Goal: Information Seeking & Learning: Learn about a topic

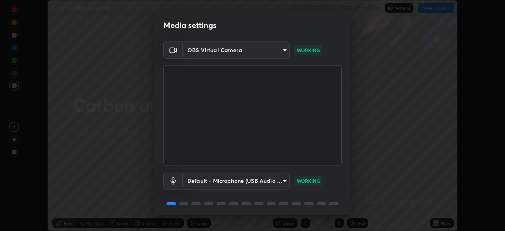
scroll to position [28, 0]
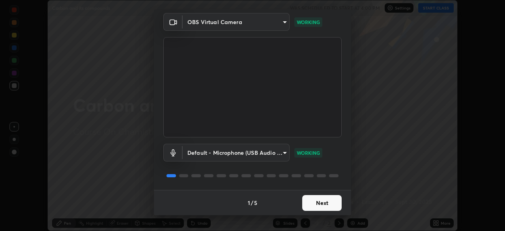
click at [311, 201] on button "Next" at bounding box center [321, 203] width 39 height 16
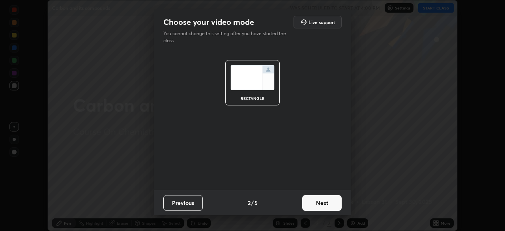
scroll to position [0, 0]
click at [315, 204] on button "Next" at bounding box center [321, 203] width 39 height 16
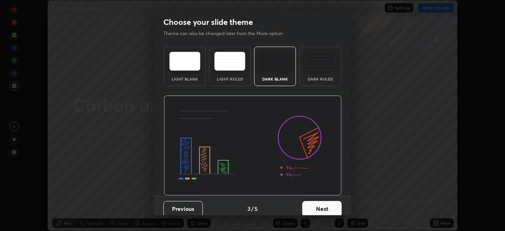
click at [315, 206] on button "Next" at bounding box center [321, 209] width 39 height 16
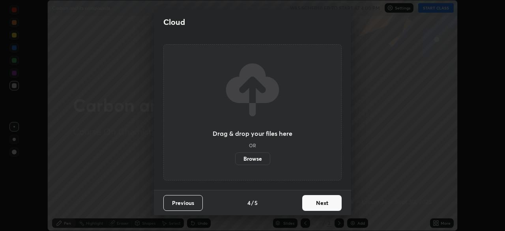
click at [317, 206] on button "Next" at bounding box center [321, 203] width 39 height 16
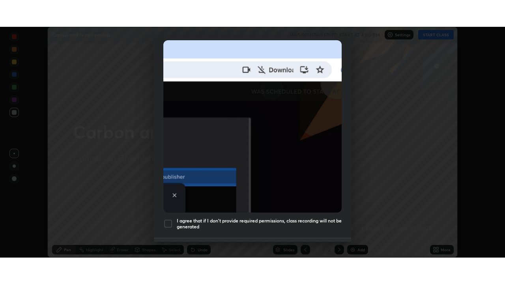
scroll to position [180, 0]
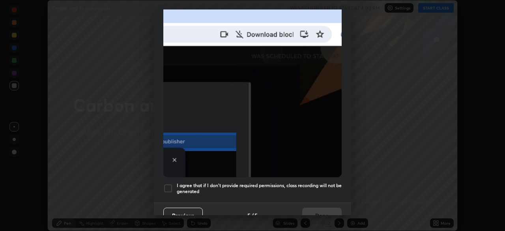
click at [168, 183] on div at bounding box center [167, 187] width 9 height 9
click at [313, 210] on button "Done" at bounding box center [321, 215] width 39 height 16
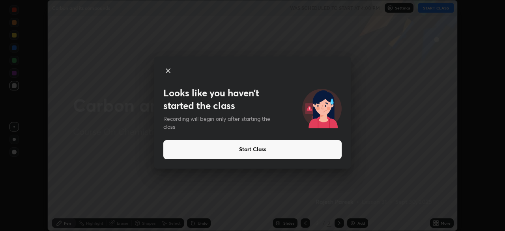
click at [168, 72] on icon at bounding box center [167, 70] width 9 height 9
click at [445, 11] on div "Looks like you haven’t started the class Recording will begin only after starti…" at bounding box center [252, 115] width 505 height 231
click at [249, 151] on button "Start Class" at bounding box center [252, 149] width 178 height 19
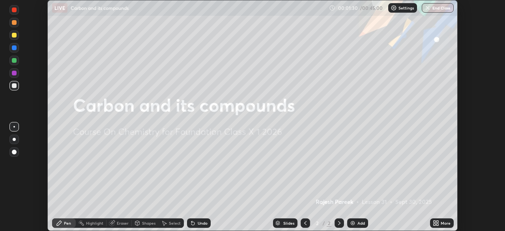
click at [352, 222] on img at bounding box center [352, 223] width 6 height 6
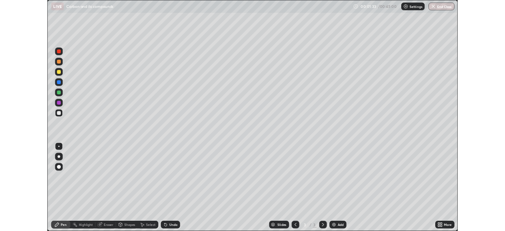
scroll to position [284, 505]
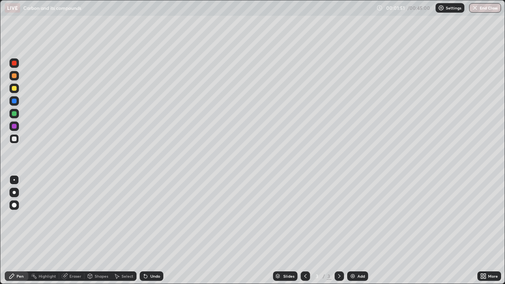
click at [14, 77] on div at bounding box center [14, 75] width 5 height 5
click at [14, 192] on div at bounding box center [14, 192] width 3 height 3
click at [147, 230] on icon at bounding box center [145, 276] width 6 height 6
click at [14, 114] on div at bounding box center [14, 113] width 5 height 5
click at [13, 75] on div at bounding box center [14, 75] width 5 height 5
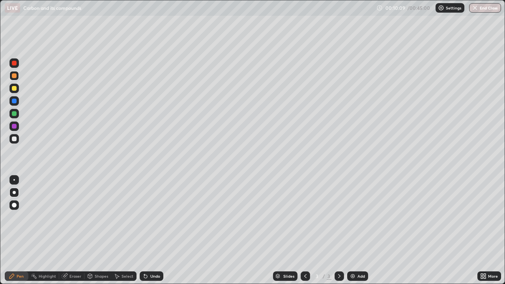
click at [14, 102] on div at bounding box center [14, 101] width 5 height 5
click at [352, 230] on img at bounding box center [352, 276] width 6 height 6
click at [12, 77] on div at bounding box center [14, 75] width 5 height 5
click at [15, 127] on div at bounding box center [14, 126] width 5 height 5
click at [13, 76] on div at bounding box center [14, 75] width 5 height 5
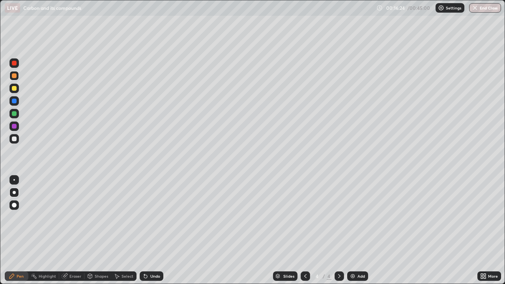
click at [148, 230] on div "Undo" at bounding box center [152, 275] width 24 height 9
click at [147, 230] on icon at bounding box center [145, 276] width 6 height 6
click at [145, 230] on icon at bounding box center [145, 276] width 6 height 6
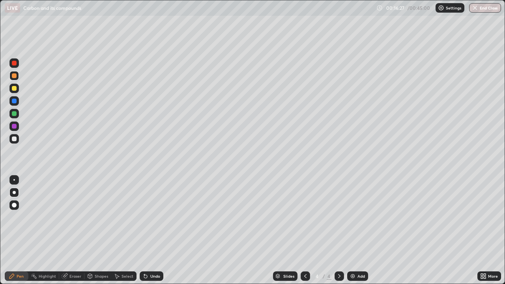
click at [145, 230] on icon at bounding box center [145, 276] width 3 height 3
click at [144, 230] on icon at bounding box center [145, 276] width 3 height 3
click at [145, 230] on icon at bounding box center [145, 276] width 3 height 3
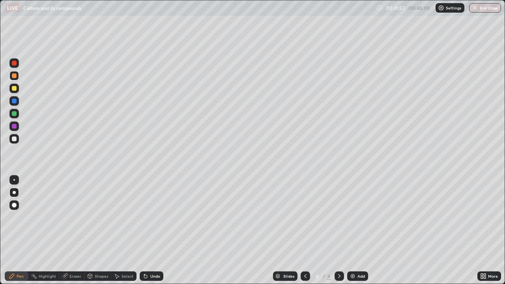
click at [352, 230] on img at bounding box center [352, 276] width 6 height 6
click at [15, 100] on div at bounding box center [14, 101] width 5 height 5
click at [15, 89] on div at bounding box center [14, 88] width 5 height 5
click at [13, 63] on div at bounding box center [14, 63] width 5 height 5
click at [13, 114] on div at bounding box center [14, 113] width 5 height 5
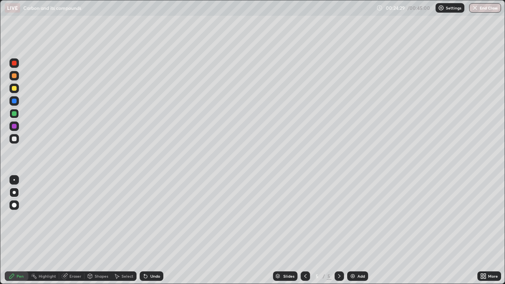
click at [145, 230] on icon at bounding box center [145, 276] width 6 height 6
click at [148, 230] on div "Undo" at bounding box center [152, 275] width 24 height 9
click at [351, 230] on img at bounding box center [352, 276] width 6 height 6
click at [13, 102] on div at bounding box center [14, 101] width 5 height 5
click at [13, 89] on div at bounding box center [14, 88] width 5 height 5
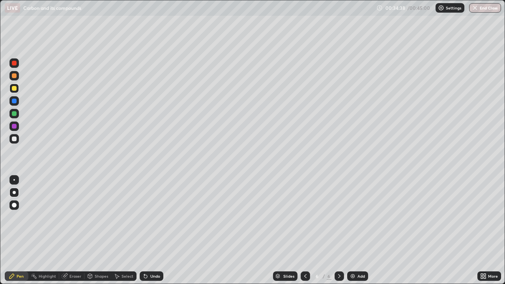
click at [13, 101] on div at bounding box center [14, 101] width 5 height 5
click at [13, 73] on div at bounding box center [14, 75] width 5 height 5
click at [355, 230] on img at bounding box center [352, 276] width 6 height 6
click at [144, 230] on icon at bounding box center [145, 276] width 3 height 3
click at [144, 230] on icon at bounding box center [144, 274] width 1 height 1
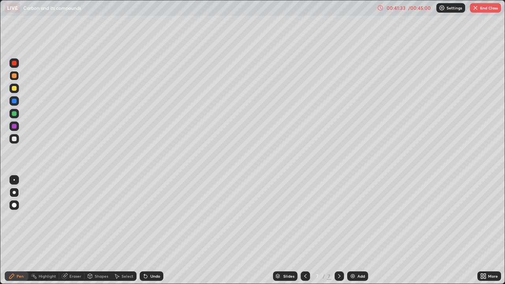
click at [144, 230] on icon at bounding box center [144, 274] width 1 height 1
click at [20, 175] on div at bounding box center [14, 179] width 13 height 13
click at [18, 177] on div at bounding box center [13, 179] width 9 height 9
click at [15, 192] on div at bounding box center [14, 192] width 3 height 3
click at [14, 126] on div at bounding box center [14, 126] width 5 height 5
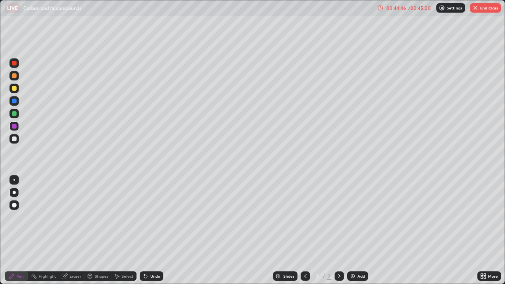
click at [15, 75] on div at bounding box center [14, 75] width 5 height 5
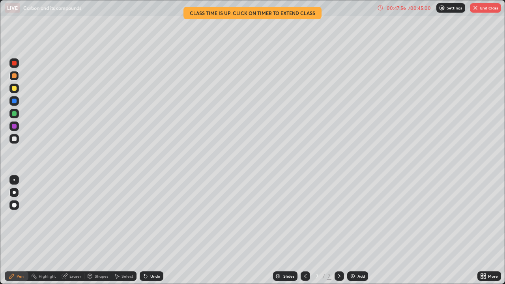
click at [483, 9] on button "End Class" at bounding box center [484, 7] width 31 height 9
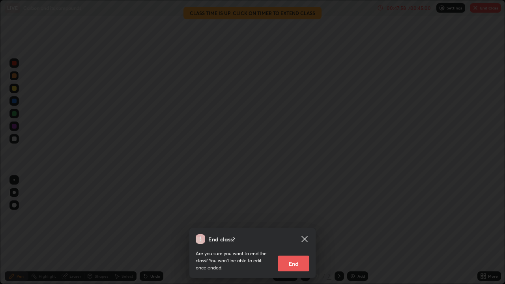
click at [298, 230] on button "End" at bounding box center [293, 263] width 32 height 16
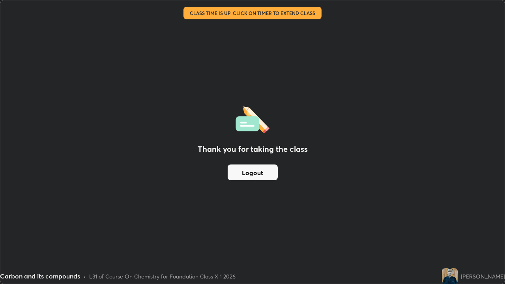
click at [356, 210] on div "Thank you for taking the class Logout" at bounding box center [252, 141] width 504 height 283
click at [369, 155] on div "Thank you for taking the class Logout" at bounding box center [252, 141] width 504 height 283
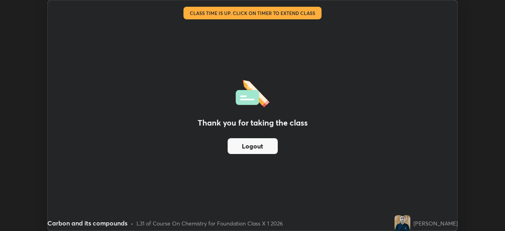
scroll to position [39186, 38912]
